Goal: Task Accomplishment & Management: Manage account settings

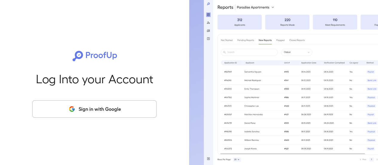
click at [93, 108] on button "Sign in with Google" at bounding box center [94, 108] width 124 height 17
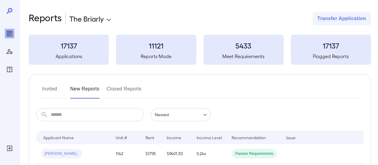
click at [42, 90] on button "Invited" at bounding box center [49, 91] width 27 height 14
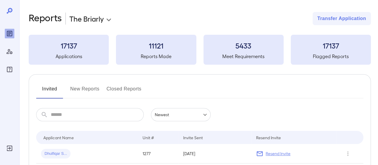
scroll to position [60, 0]
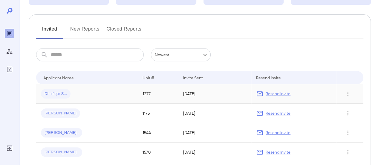
click at [281, 95] on p "Resend Invite" at bounding box center [278, 94] width 25 height 6
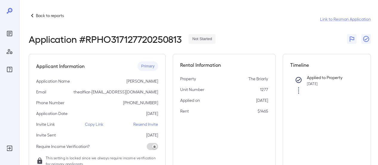
click at [97, 124] on p "Copy Link" at bounding box center [94, 124] width 19 height 6
